Goal: Navigation & Orientation: Find specific page/section

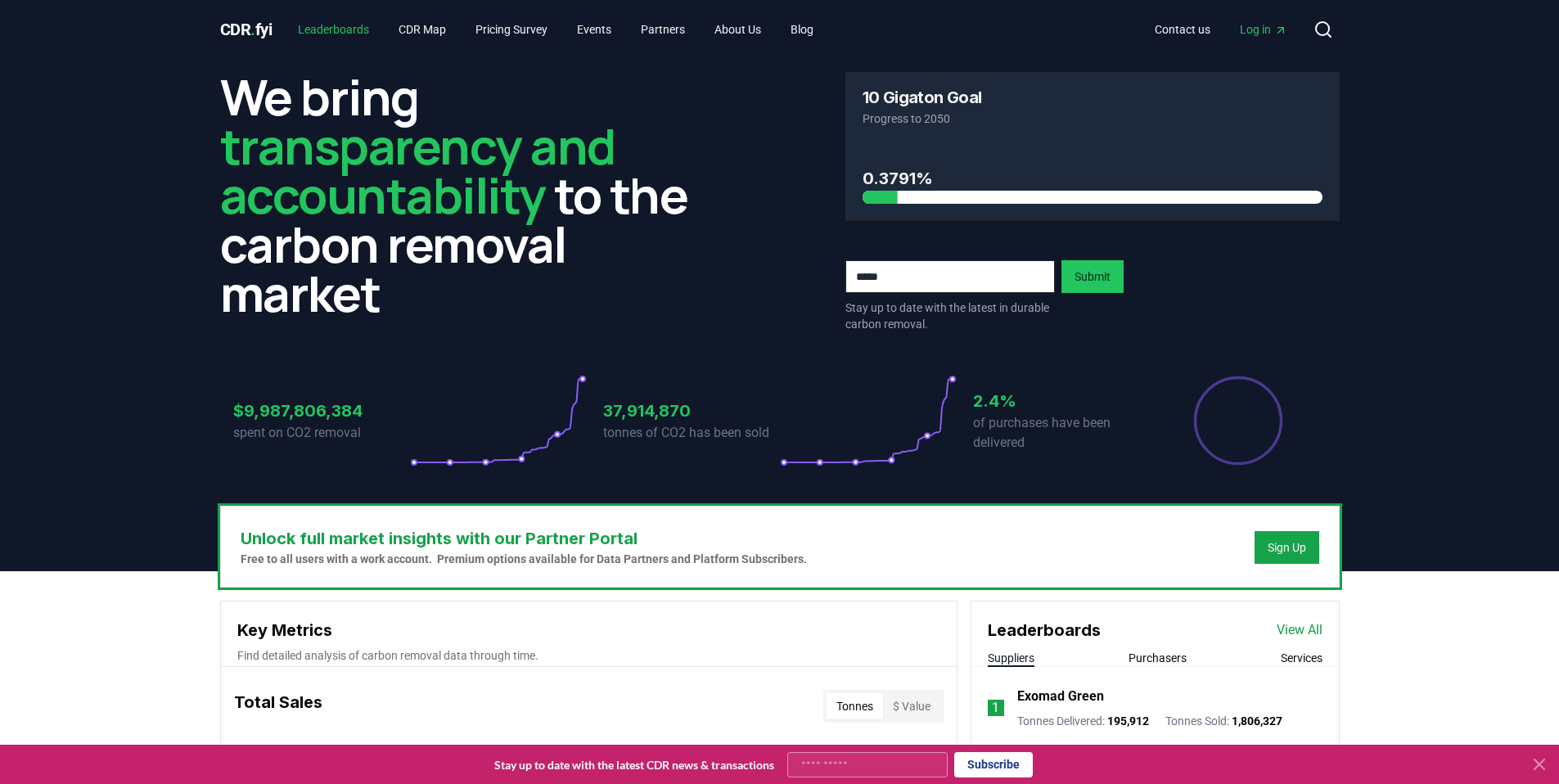
click at [354, 29] on link "Leaderboards" at bounding box center [333, 30] width 98 height 30
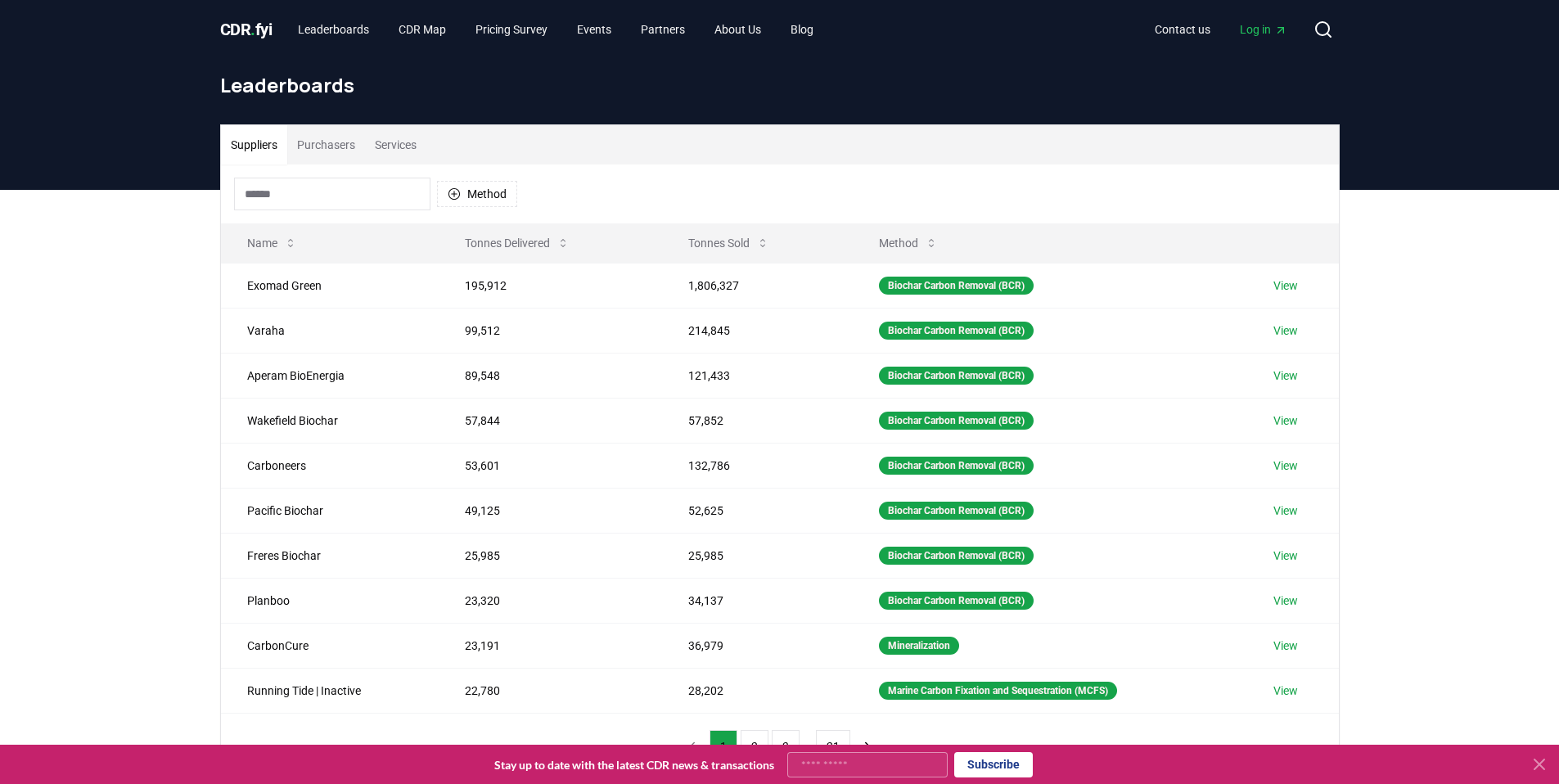
click at [392, 192] on input at bounding box center [332, 194] width 196 height 33
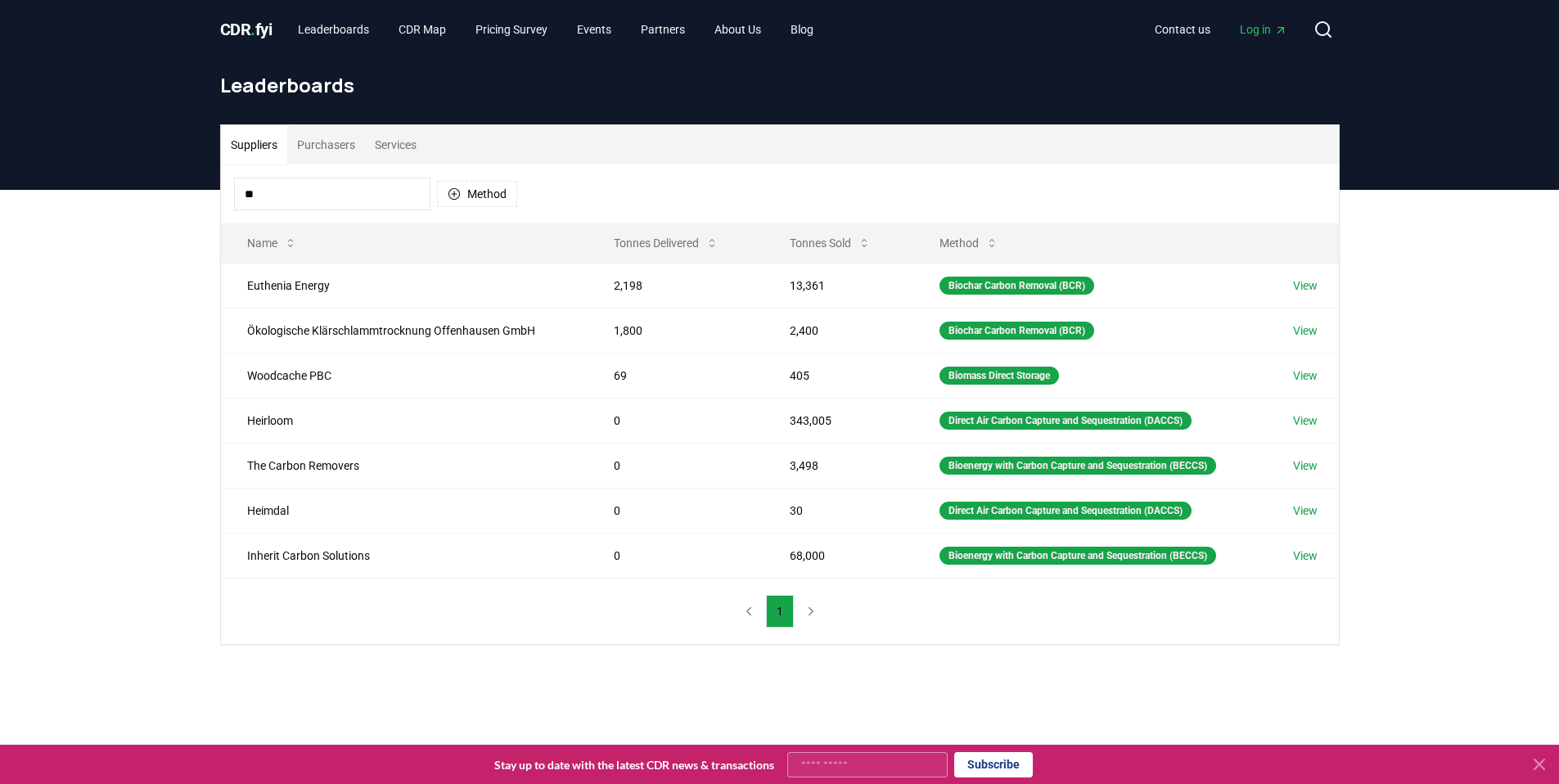
type input "*"
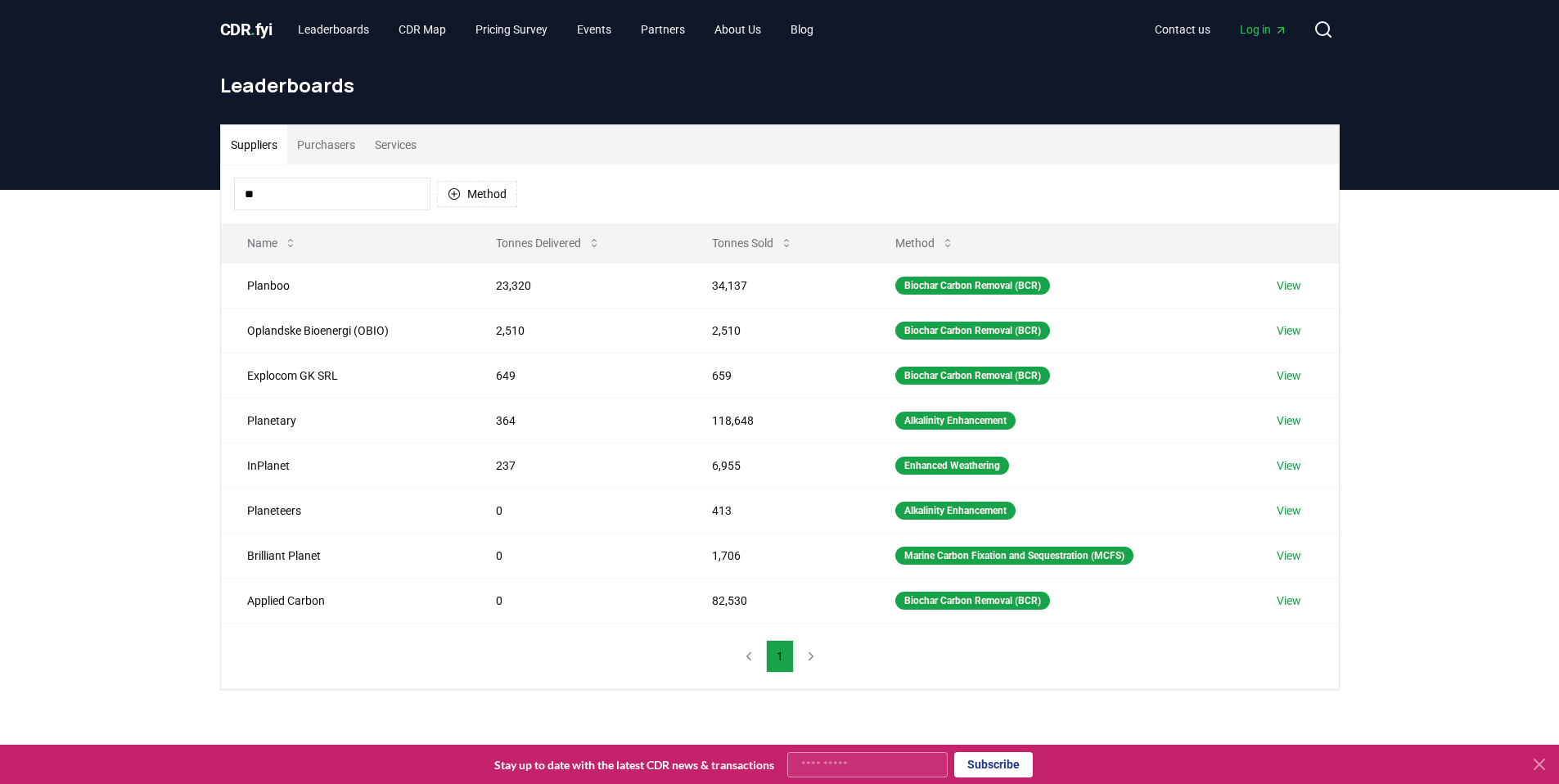
type input "*"
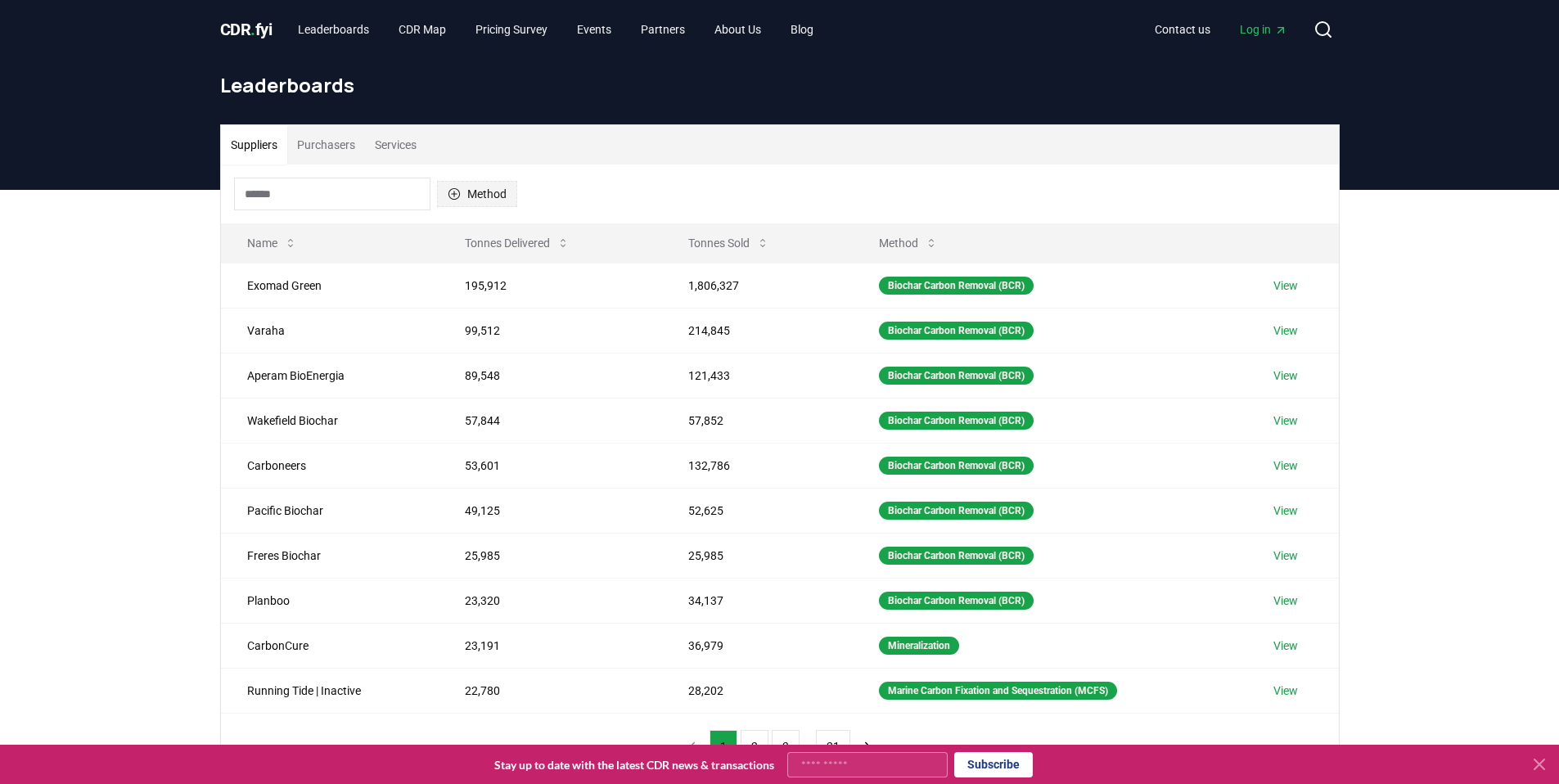
click at [490, 190] on button "Method" at bounding box center [477, 194] width 80 height 26
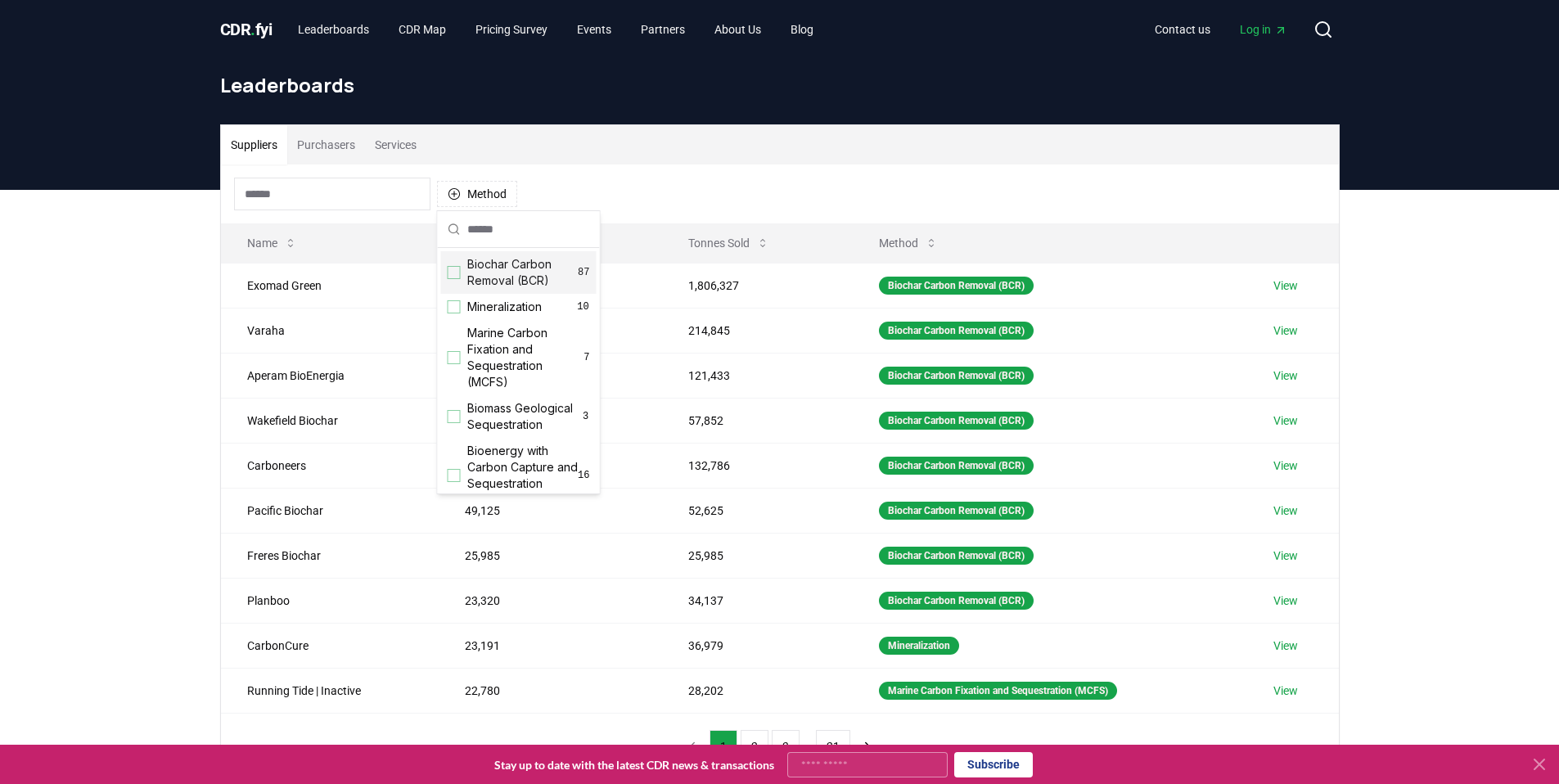
click at [453, 268] on div "Suggestions" at bounding box center [454, 273] width 13 height 13
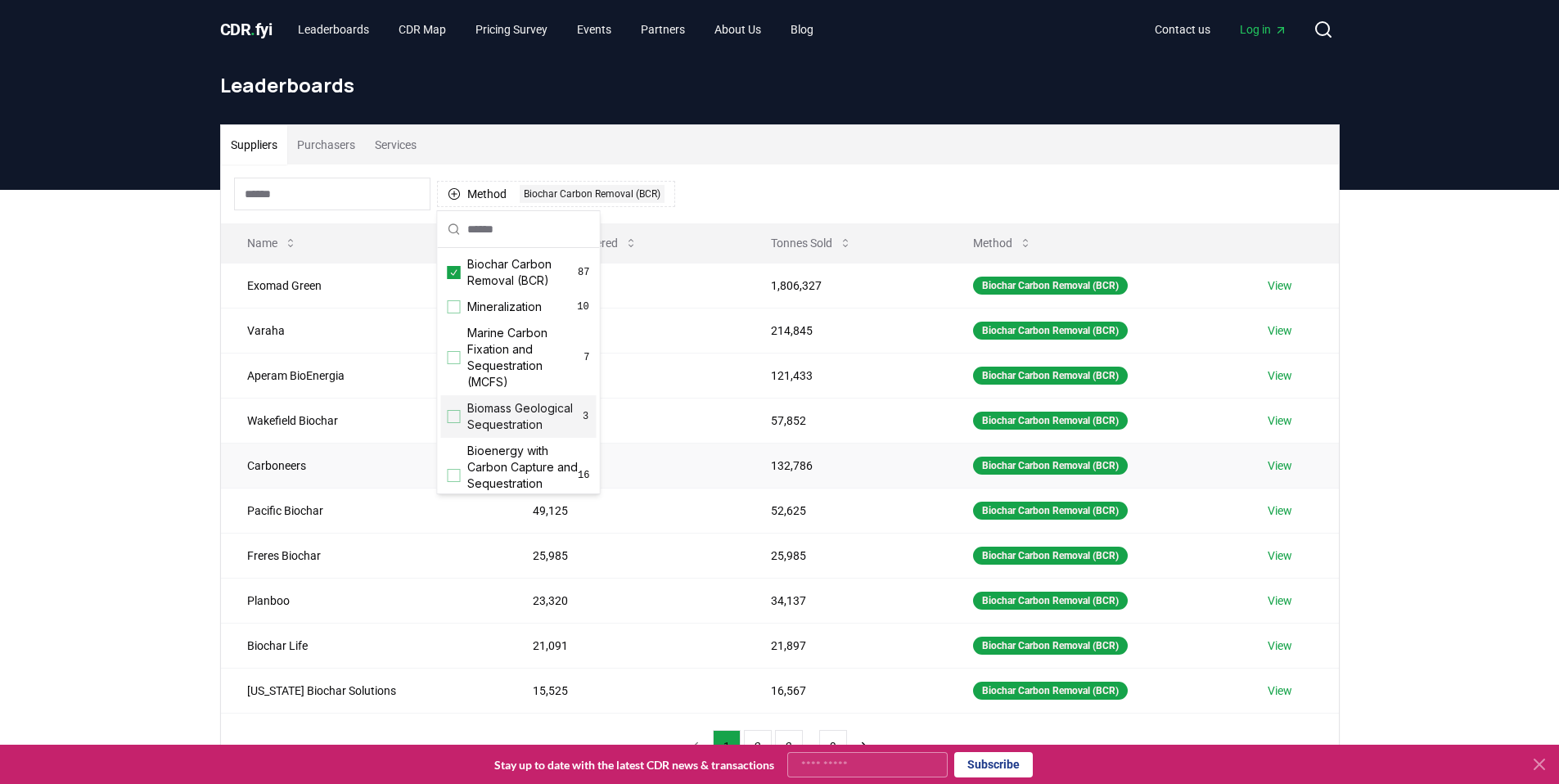
click at [332, 480] on td "Carboneers" at bounding box center [364, 465] width 286 height 45
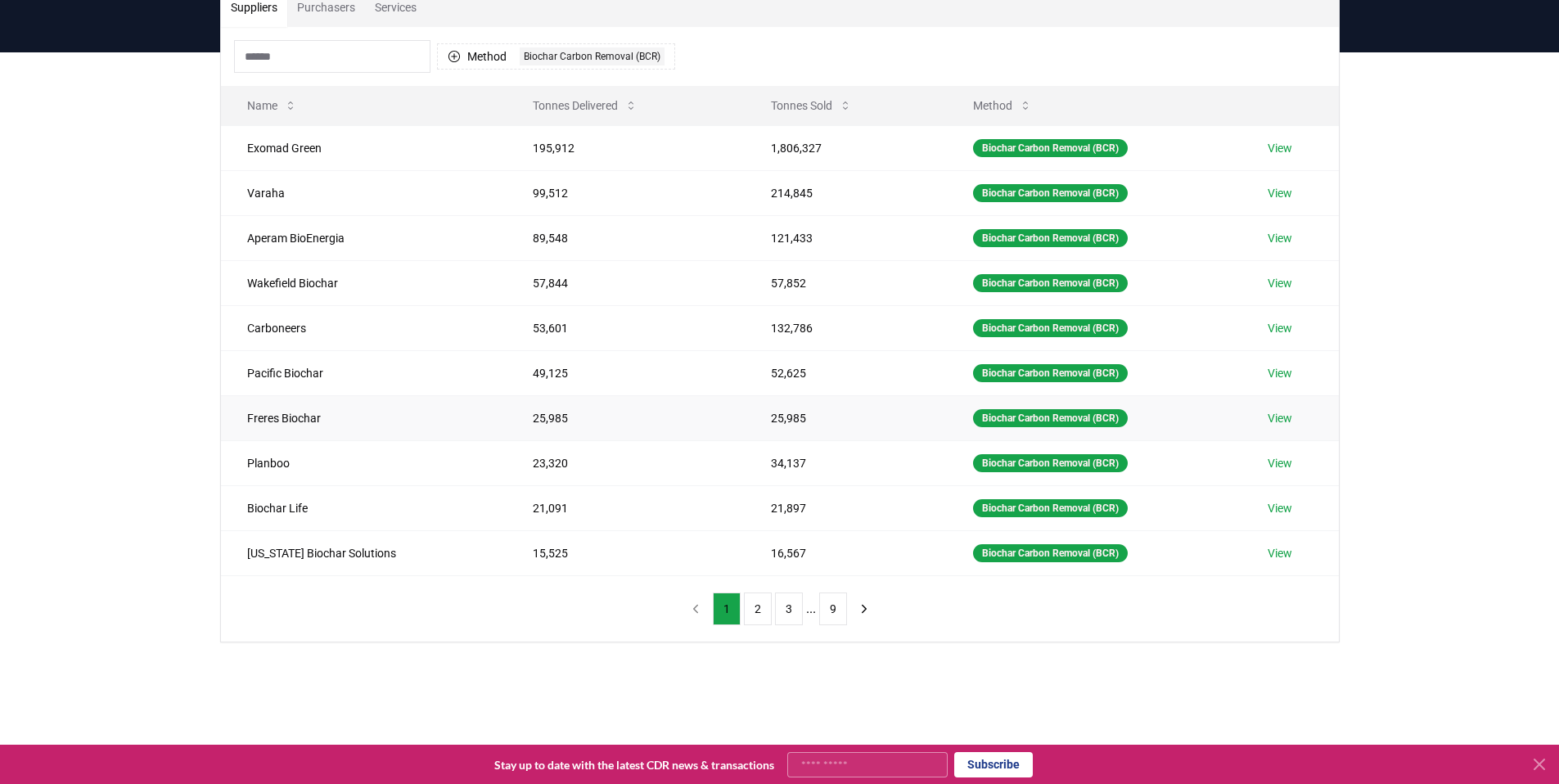
scroll to position [138, 0]
